Goal: Task Accomplishment & Management: Manage account settings

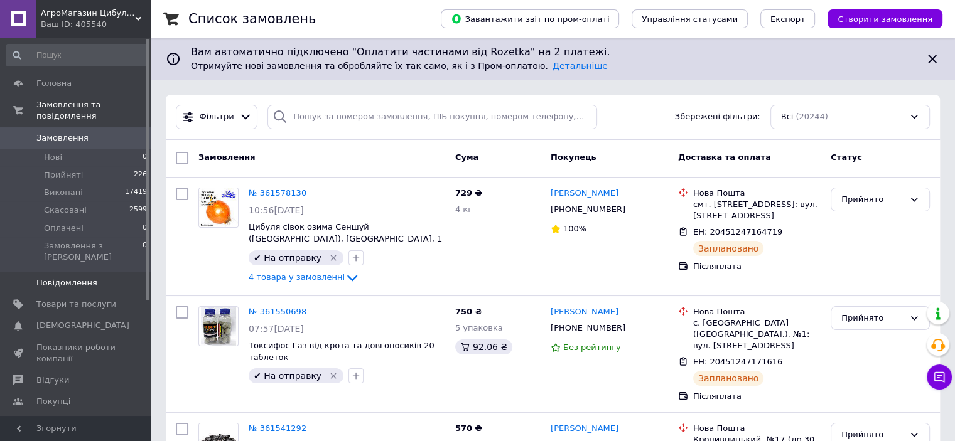
click at [100, 272] on link "Повідомлення 0" at bounding box center [77, 282] width 154 height 21
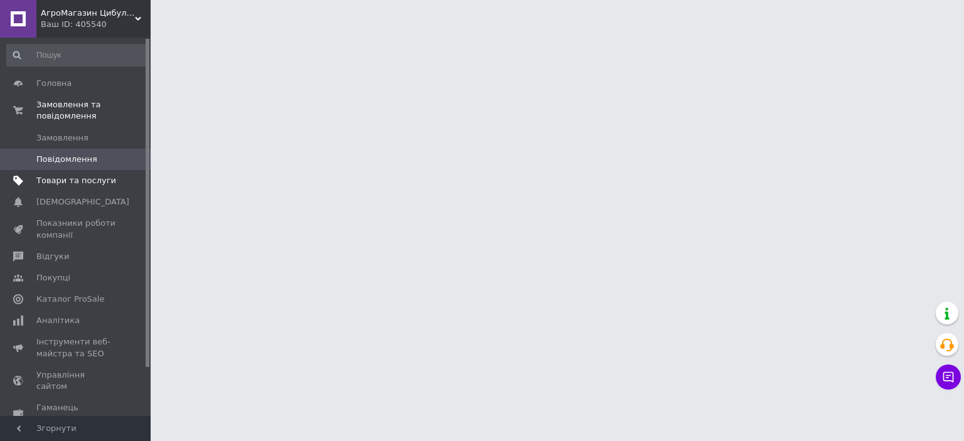
click at [93, 170] on link "Товари та послуги" at bounding box center [77, 180] width 154 height 21
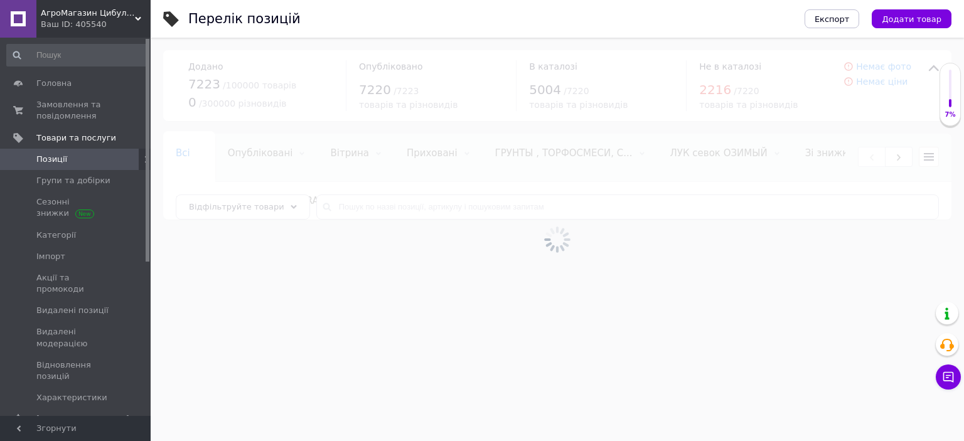
click at [437, 211] on div at bounding box center [558, 240] width 814 height 404
click at [407, 205] on div at bounding box center [558, 240] width 814 height 404
click at [399, 208] on div at bounding box center [558, 240] width 814 height 404
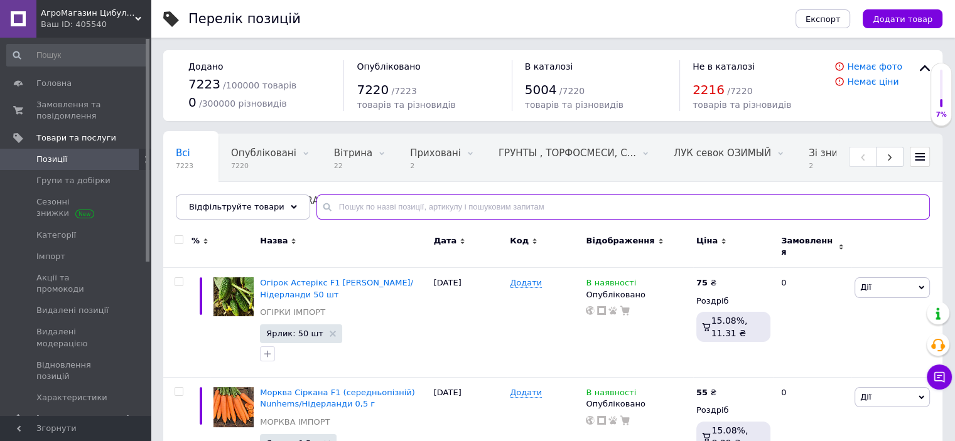
click at [409, 210] on input "text" at bounding box center [622, 207] width 613 height 25
type input "антисіпатор"
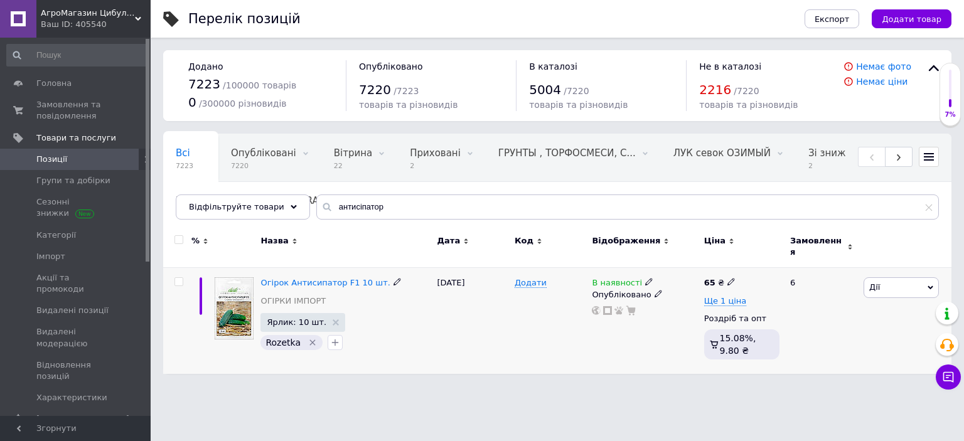
click at [635, 278] on div "В наявності" at bounding box center [623, 283] width 62 height 11
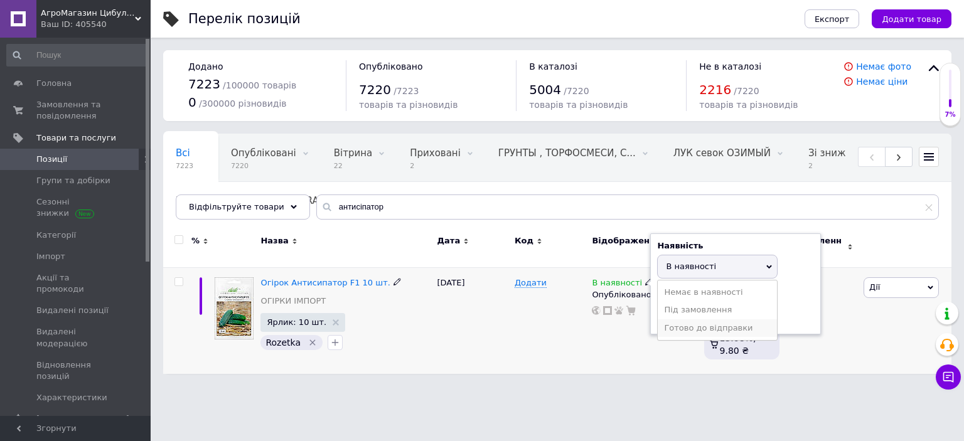
click at [679, 321] on li "Готово до відправки" at bounding box center [717, 329] width 119 height 18
drag, startPoint x: 598, startPoint y: 342, endPoint x: 564, endPoint y: 312, distance: 44.5
click at [597, 342] on div "В наявності Наявність [PERSON_NAME] до відправки В наявності Немає в наявності …" at bounding box center [645, 321] width 112 height 106
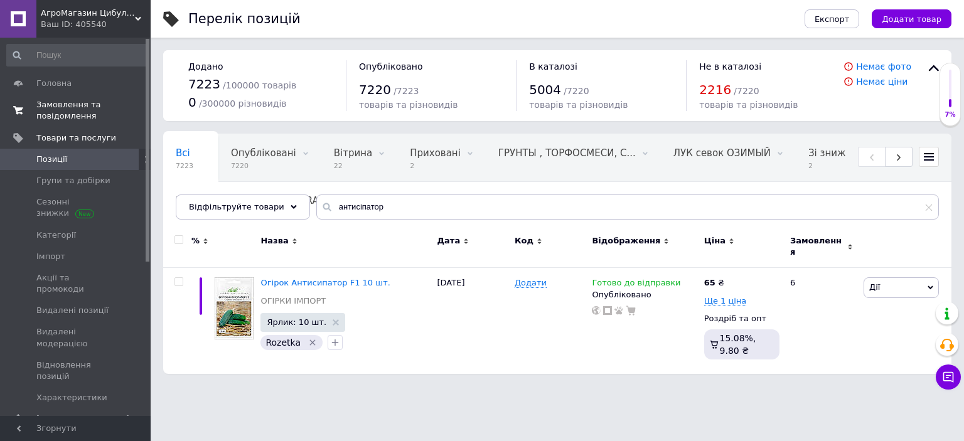
click at [70, 112] on span "Замовлення та повідомлення" at bounding box center [76, 110] width 80 height 23
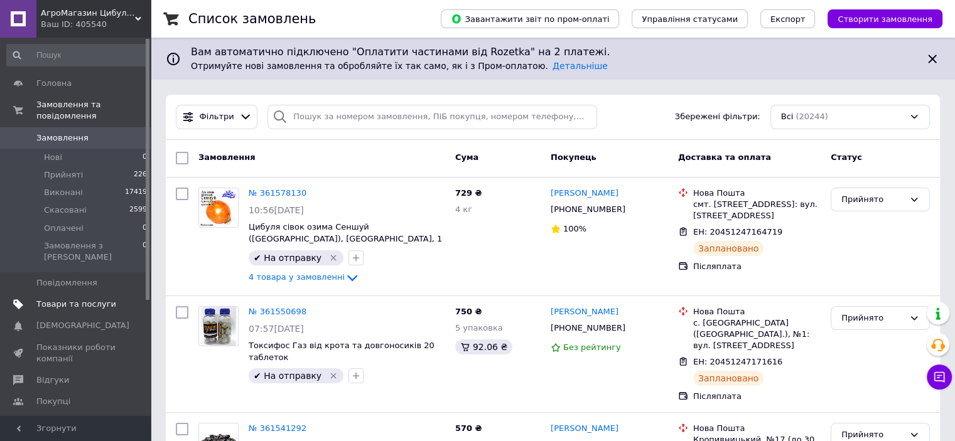
click at [70, 294] on link "Товари та послуги" at bounding box center [77, 304] width 154 height 21
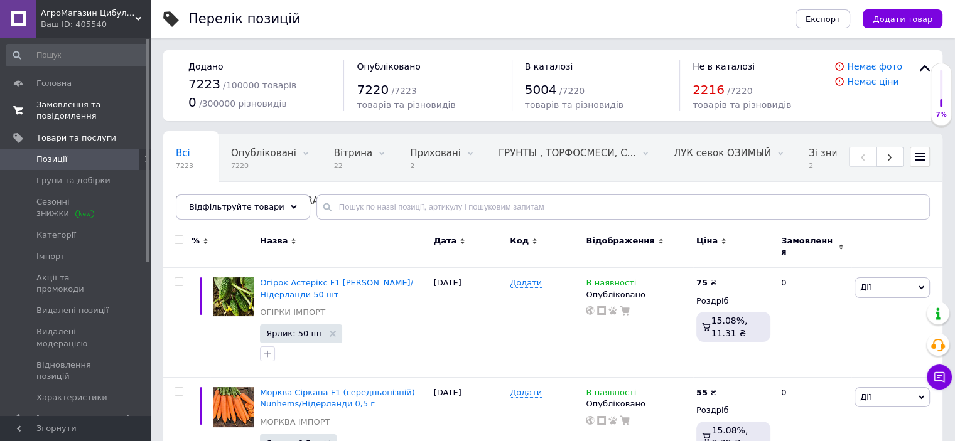
click at [41, 113] on span "Замовлення та повідомлення" at bounding box center [76, 110] width 80 height 23
